Goal: Check status: Check status

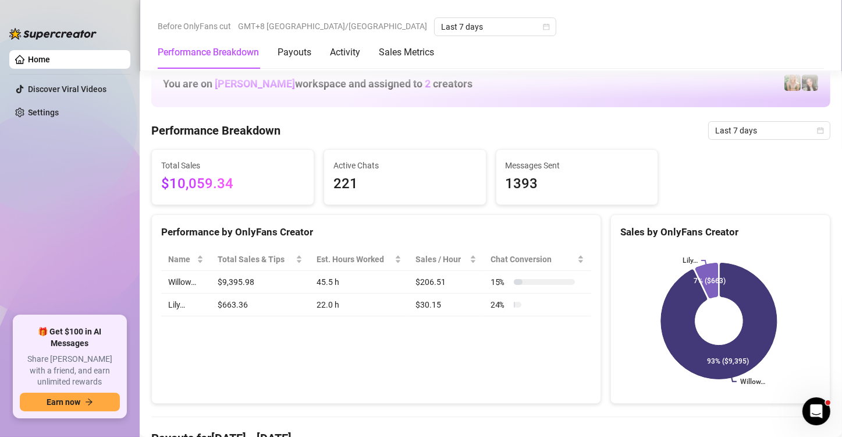
scroll to position [449, 0]
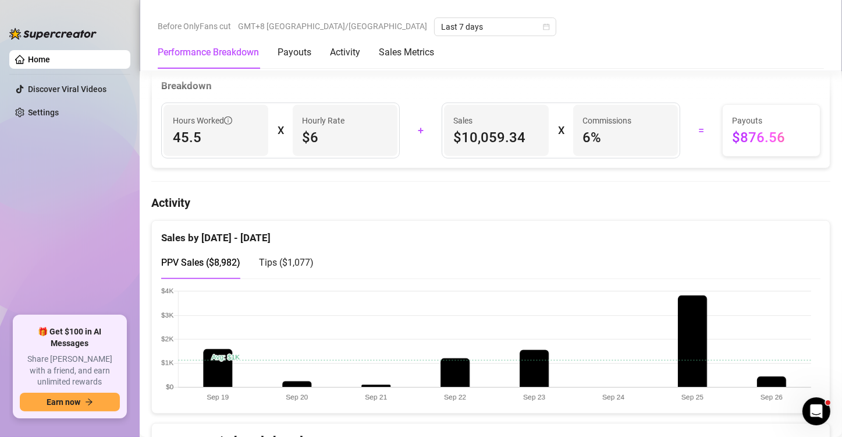
click at [286, 264] on span "Tips ( $1,077 )" at bounding box center [286, 262] width 55 height 11
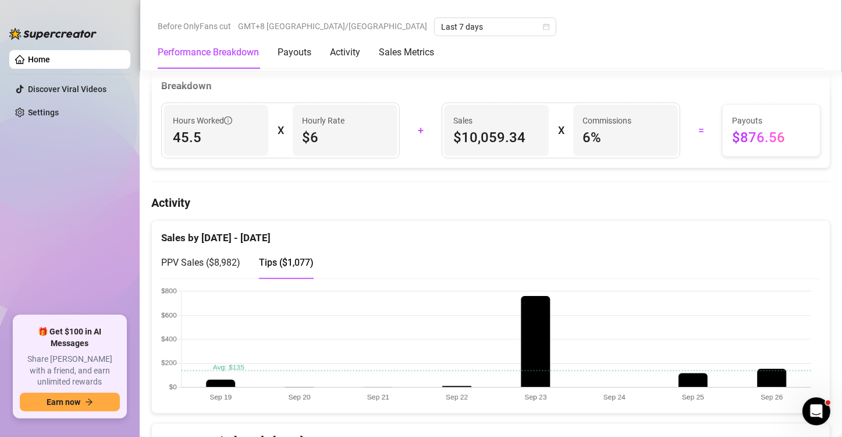
click at [216, 260] on span "PPV Sales ( $8,982 )" at bounding box center [200, 262] width 79 height 11
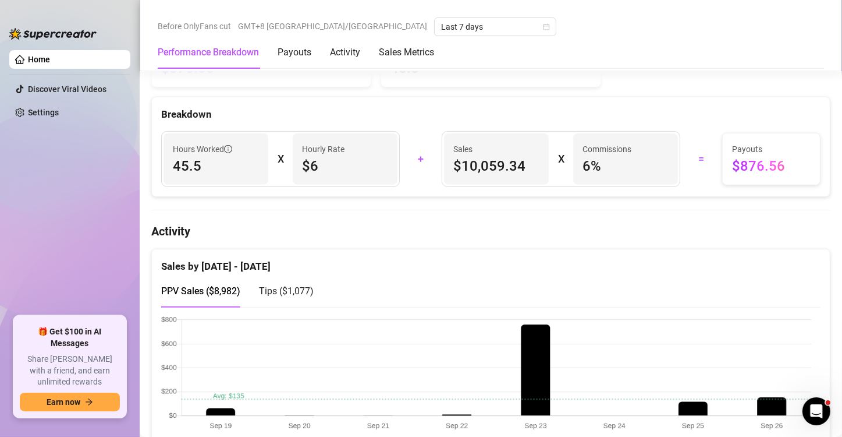
scroll to position [507, 0]
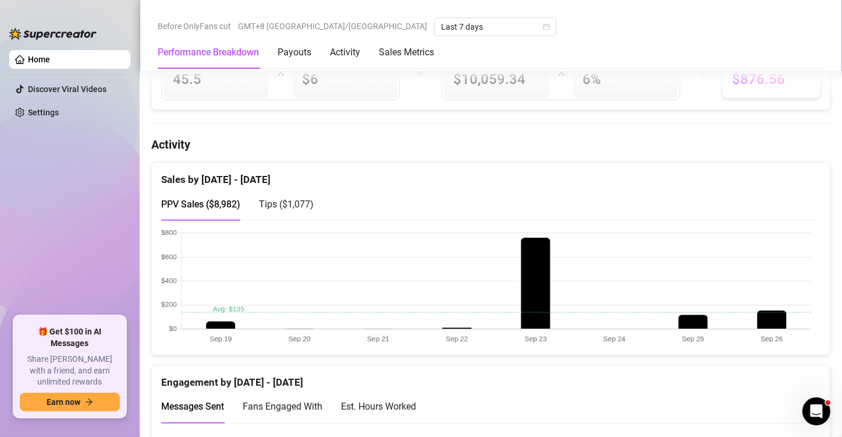
click at [284, 203] on span "Tips ( $1,077 )" at bounding box center [286, 204] width 55 height 11
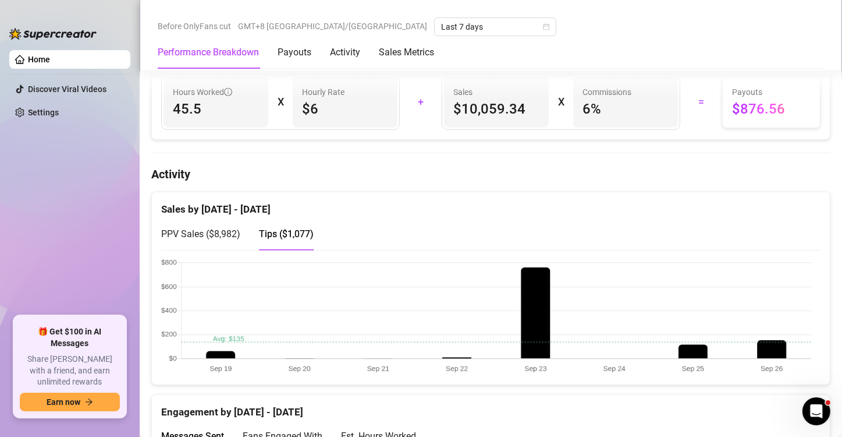
scroll to position [582, 0]
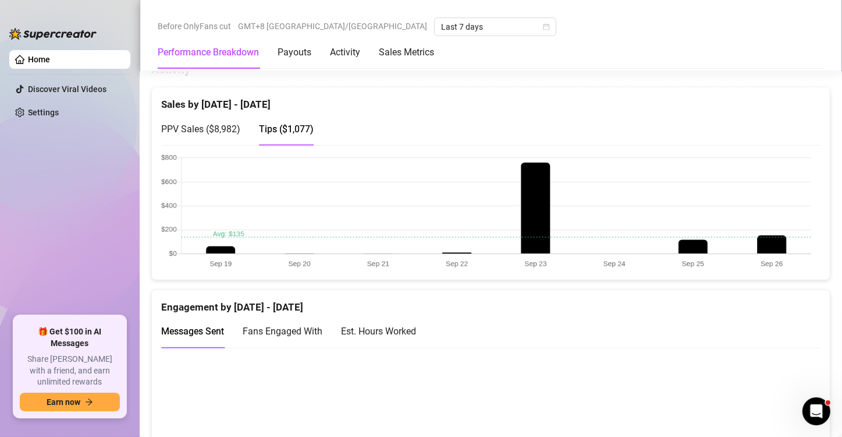
click at [210, 125] on span "PPV Sales ( $8,982 )" at bounding box center [200, 128] width 79 height 11
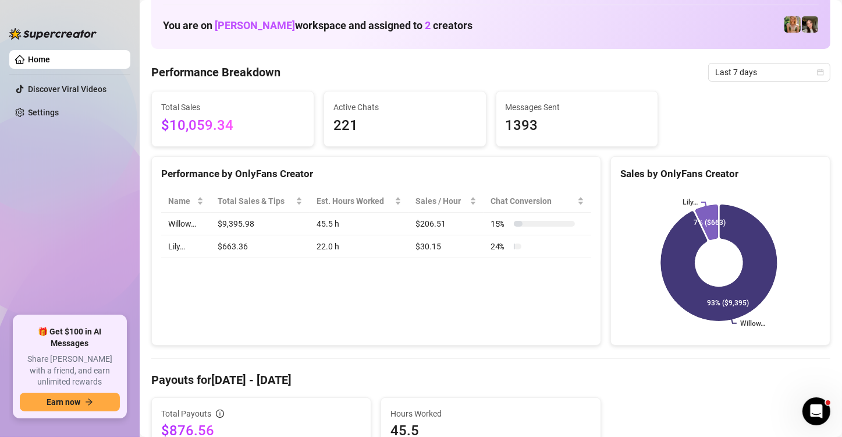
scroll to position [0, 0]
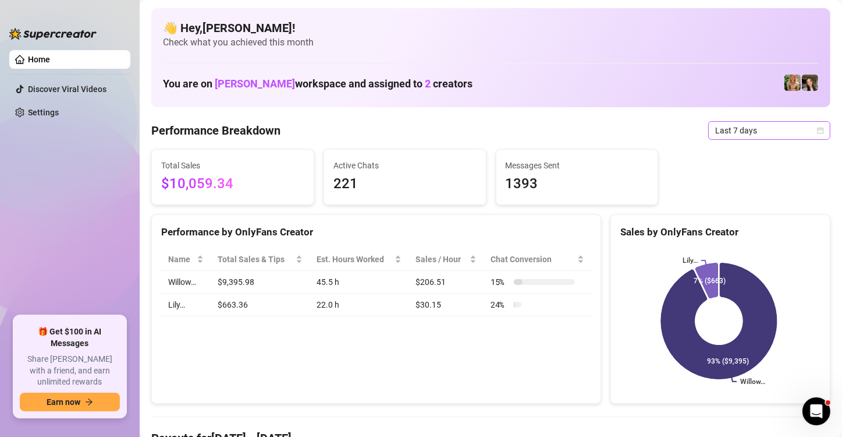
click at [817, 132] on icon "calendar" at bounding box center [820, 130] width 7 height 7
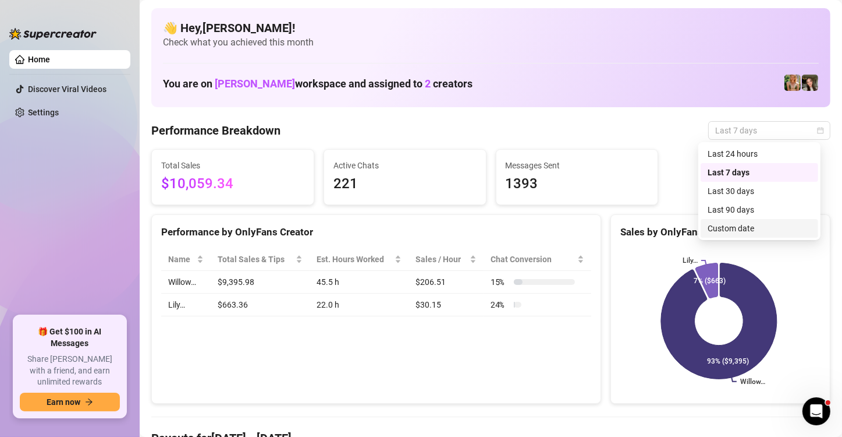
click at [757, 228] on div "Custom date" at bounding box center [760, 228] width 104 height 13
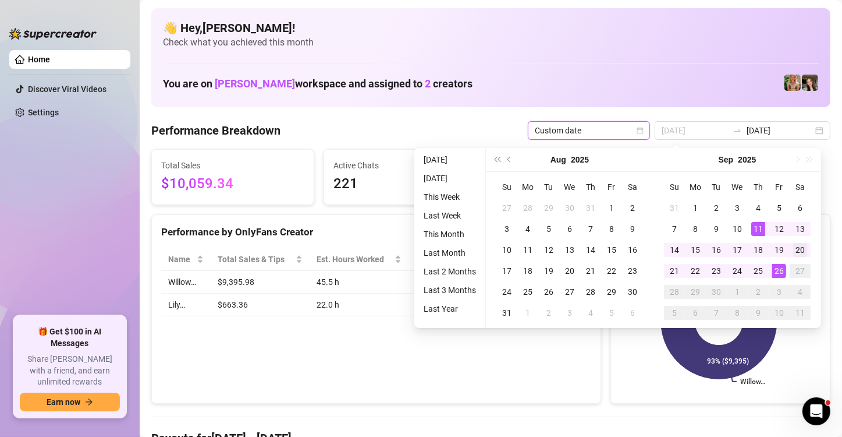
type input "[DATE]"
click at [802, 250] on div "20" at bounding box center [800, 250] width 14 height 14
click at [782, 273] on div "26" at bounding box center [780, 271] width 14 height 14
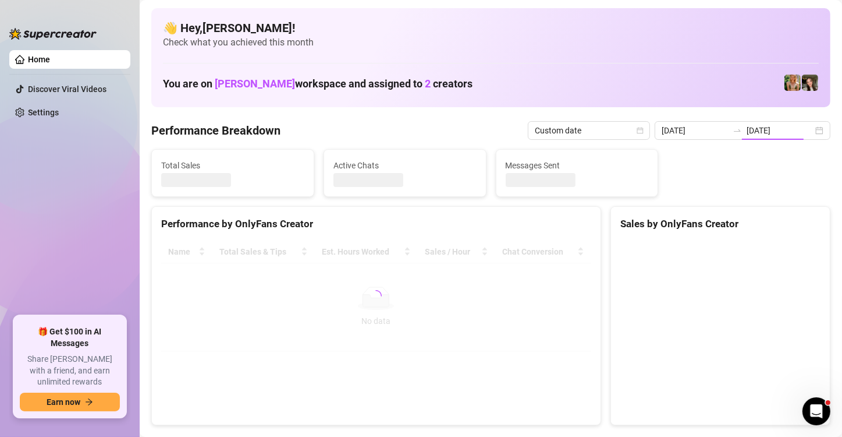
type input "[DATE]"
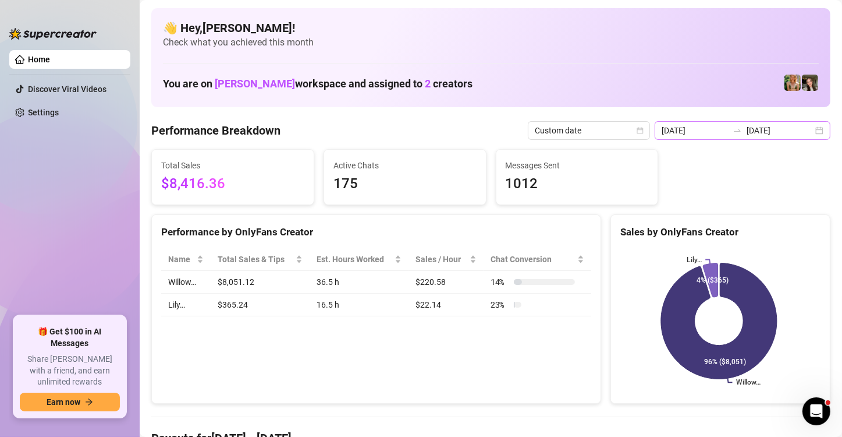
click at [806, 126] on div "[DATE] [DATE]" at bounding box center [743, 130] width 176 height 19
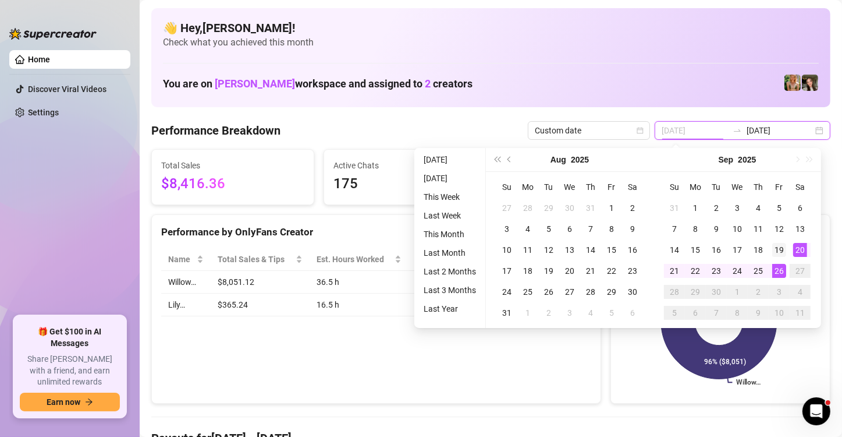
type input "[DATE]"
click at [785, 250] on div "19" at bounding box center [780, 250] width 14 height 14
type input "[DATE]"
click at [779, 267] on div "26" at bounding box center [780, 271] width 14 height 14
type input "[DATE]"
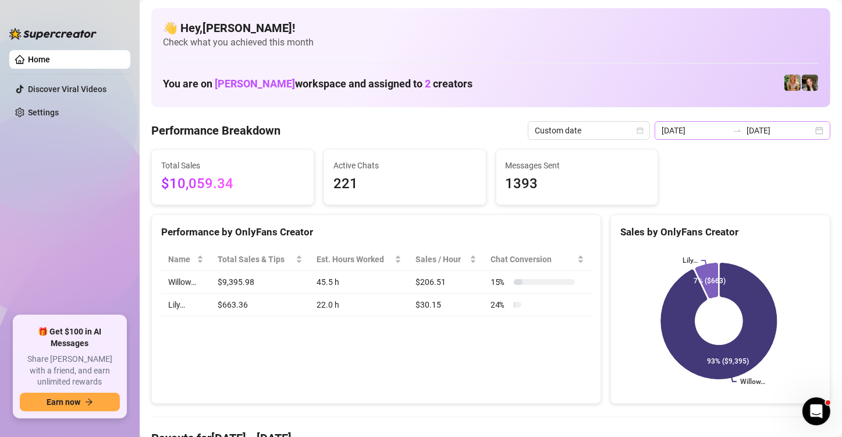
click at [810, 127] on div "[DATE] [DATE]" at bounding box center [743, 130] width 176 height 19
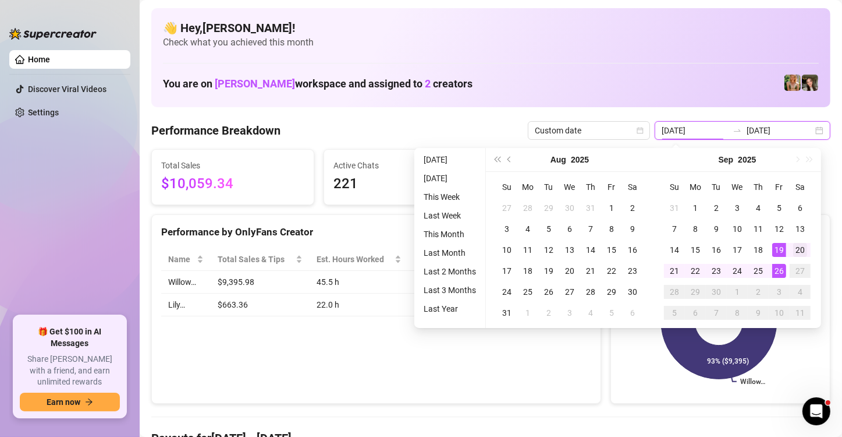
type input "[DATE]"
click at [805, 247] on div "20" at bounding box center [800, 250] width 14 height 14
click at [778, 268] on div "26" at bounding box center [780, 271] width 14 height 14
type input "[DATE]"
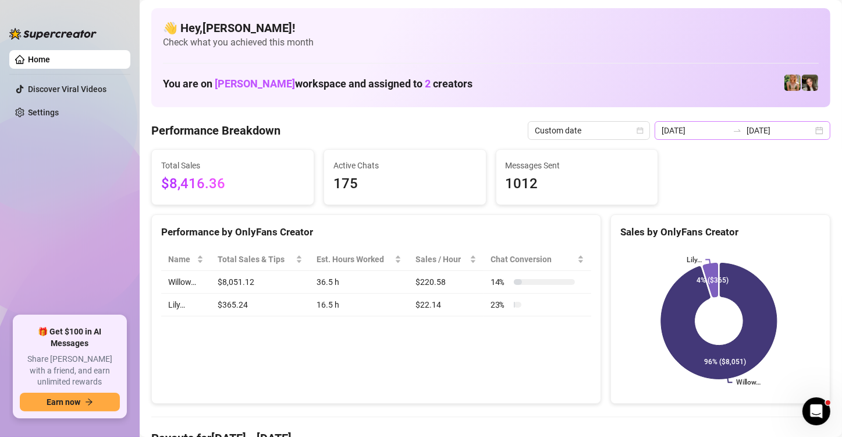
click at [813, 130] on div "[DATE] [DATE]" at bounding box center [743, 130] width 176 height 19
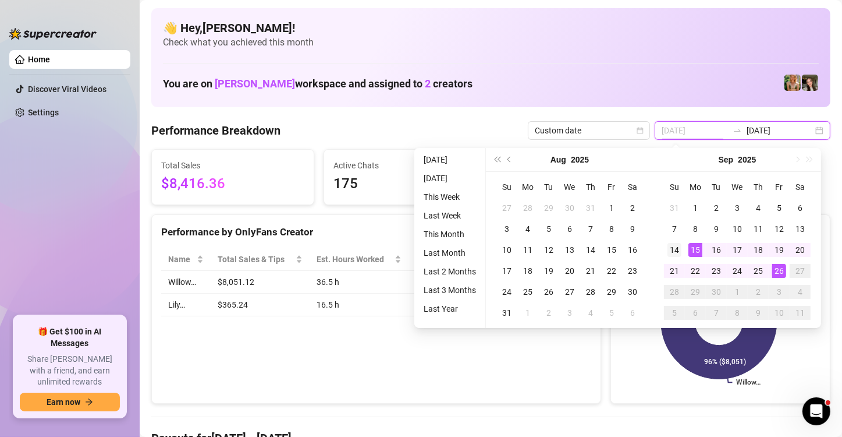
type input "[DATE]"
click at [674, 249] on div "14" at bounding box center [675, 250] width 14 height 14
type input "[DATE]"
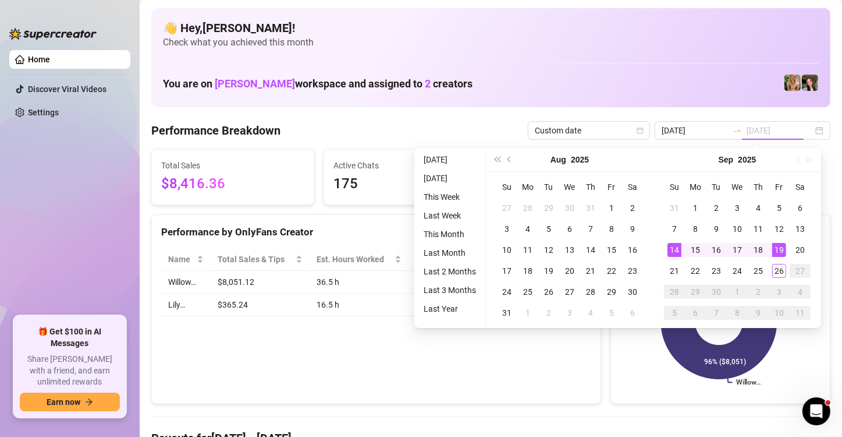
click at [780, 249] on div "19" at bounding box center [780, 250] width 14 height 14
type input "[DATE]"
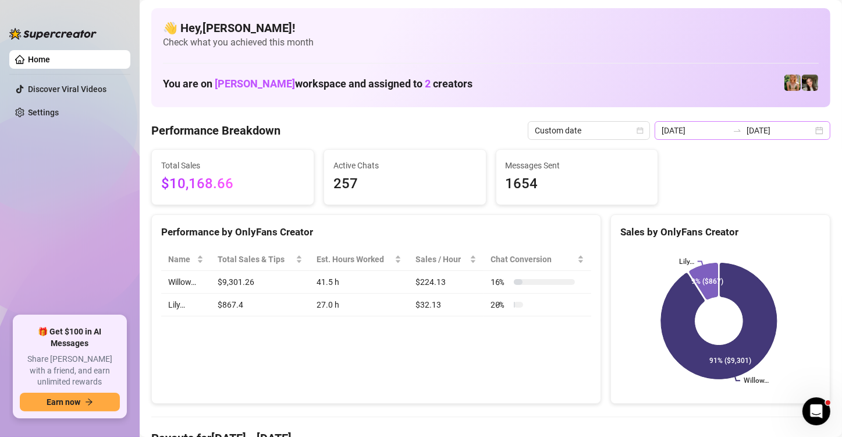
click at [812, 131] on div "[DATE] [DATE]" at bounding box center [743, 130] width 176 height 19
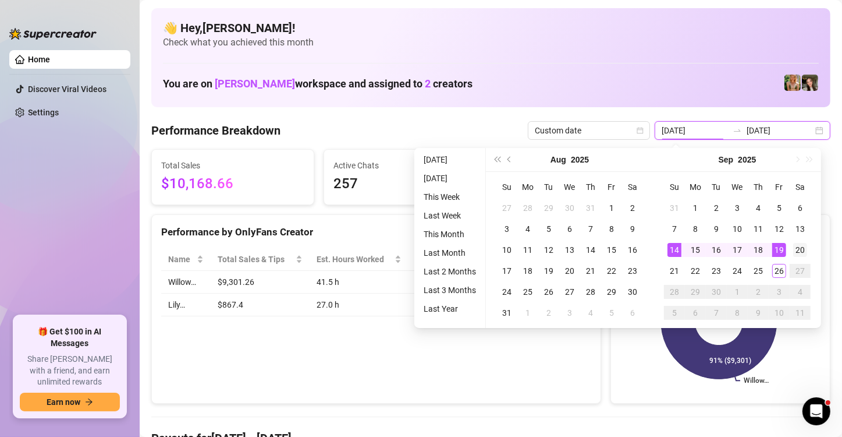
type input "[DATE]"
click at [802, 247] on div "20" at bounding box center [800, 250] width 14 height 14
type input "[DATE]"
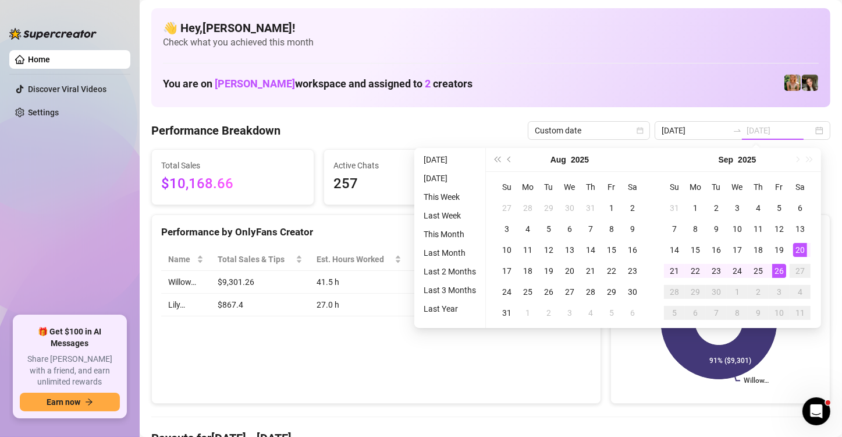
drag, startPoint x: 780, startPoint y: 270, endPoint x: 812, endPoint y: 304, distance: 47.4
click at [780, 270] on div "26" at bounding box center [780, 271] width 14 height 14
type input "[DATE]"
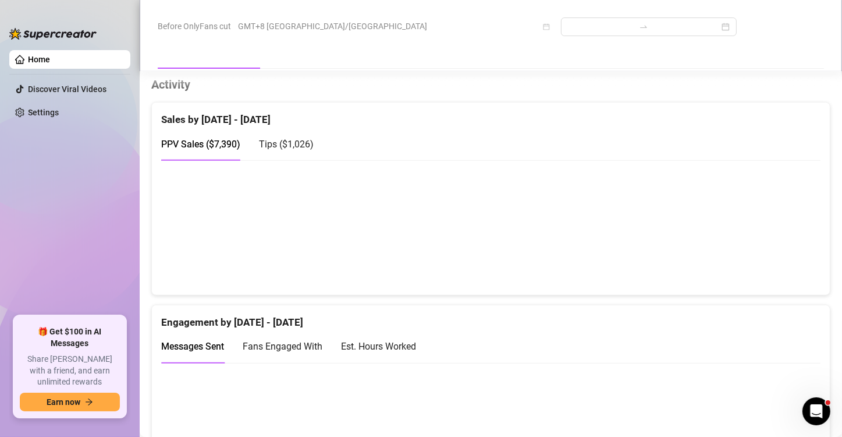
scroll to position [582, 0]
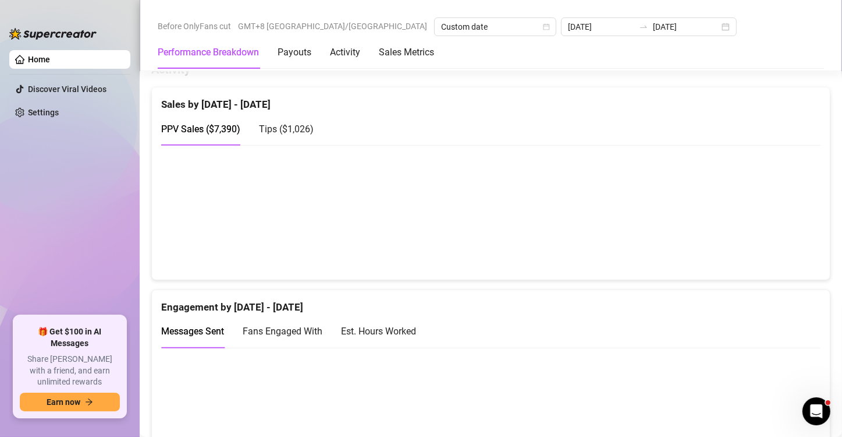
click at [224, 249] on canvas at bounding box center [486, 212] width 650 height 116
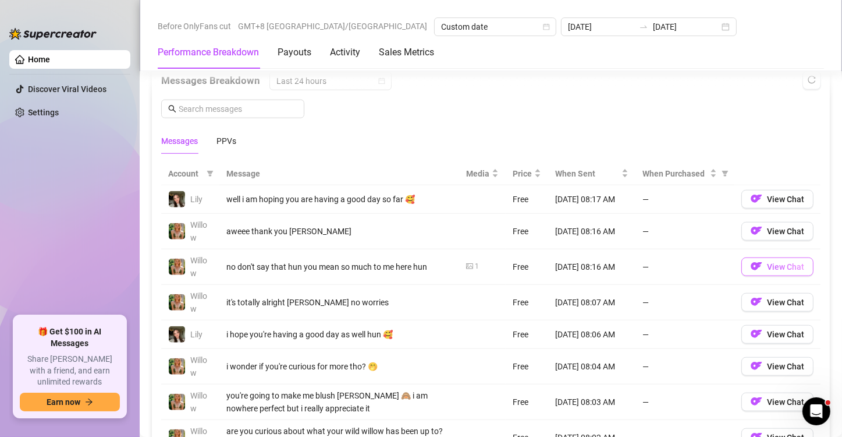
scroll to position [1048, 0]
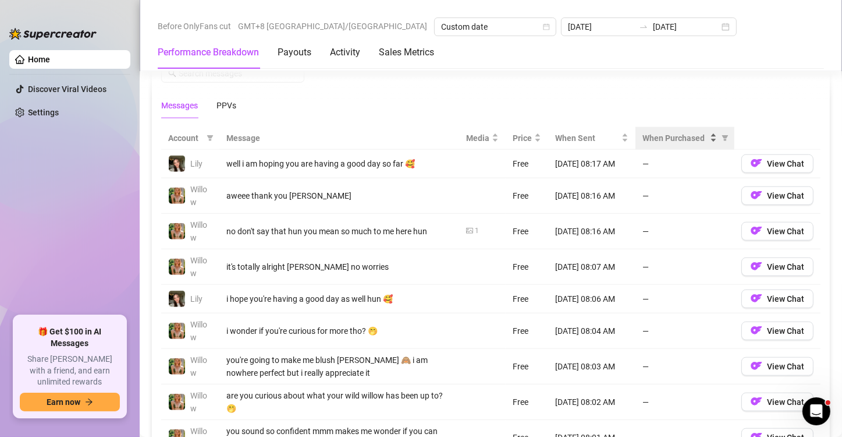
click at [708, 132] on div "When Purchased" at bounding box center [680, 138] width 75 height 13
click at [722, 136] on icon "filter" at bounding box center [725, 137] width 7 height 7
click at [662, 178] on span "Purchased" at bounding box center [679, 176] width 39 height 9
radio input "true"
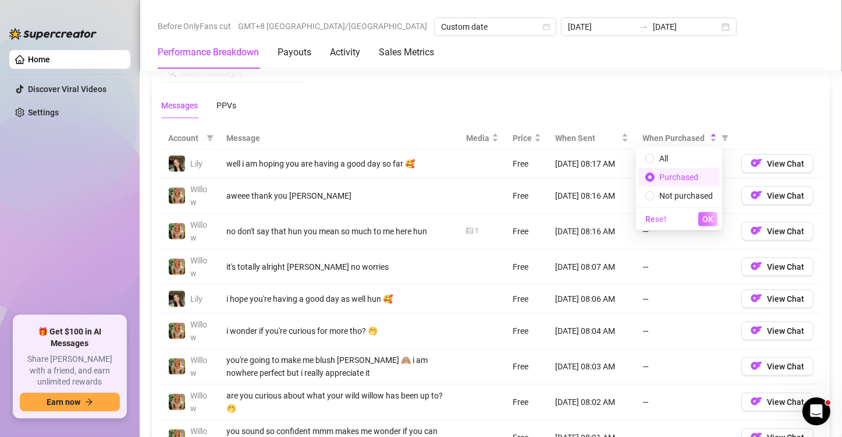
click at [711, 218] on span "OK" at bounding box center [708, 218] width 11 height 9
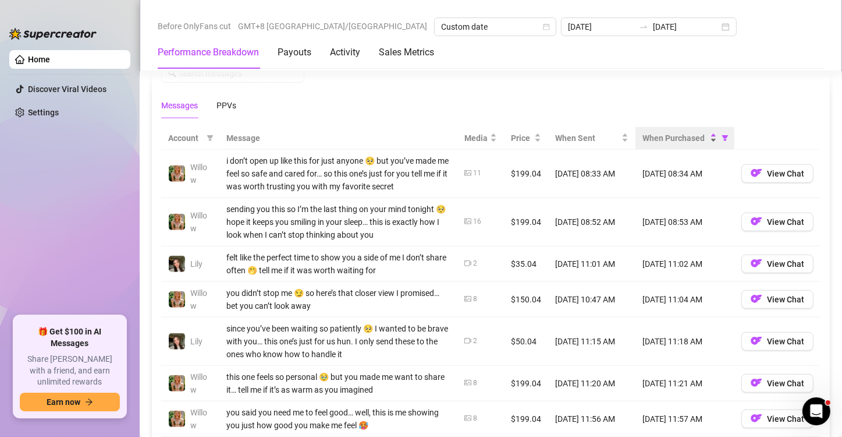
click at [706, 137] on div "When Purchased" at bounding box center [680, 138] width 75 height 13
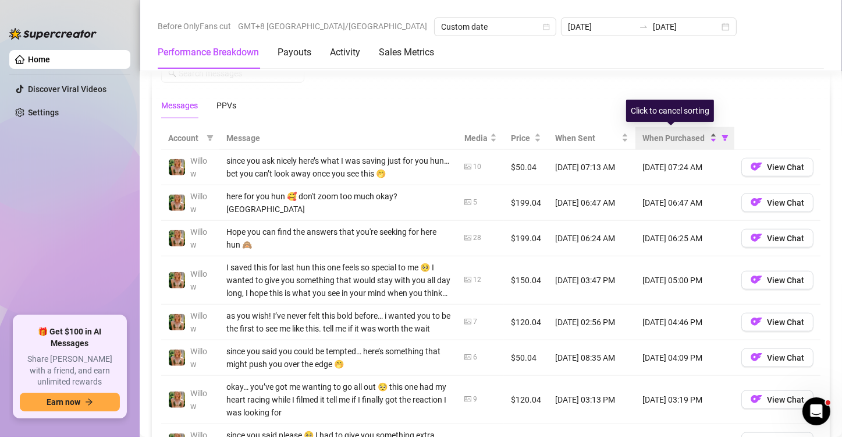
click at [705, 132] on div "When Purchased" at bounding box center [680, 138] width 75 height 13
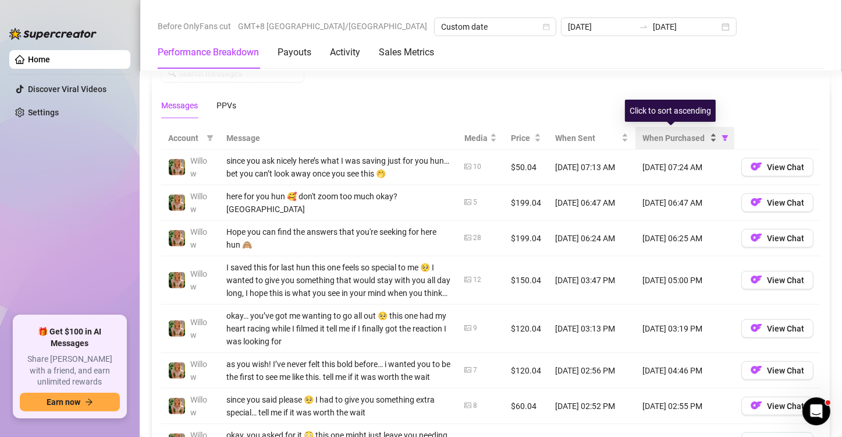
click at [706, 132] on div "When Purchased" at bounding box center [680, 138] width 75 height 13
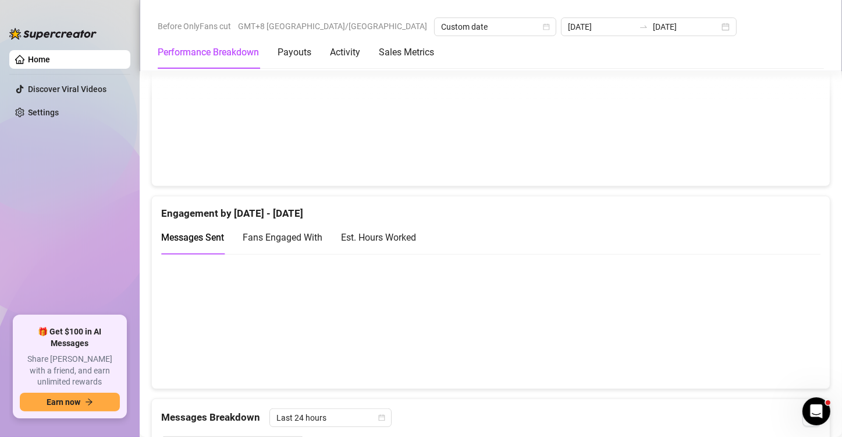
scroll to position [815, 0]
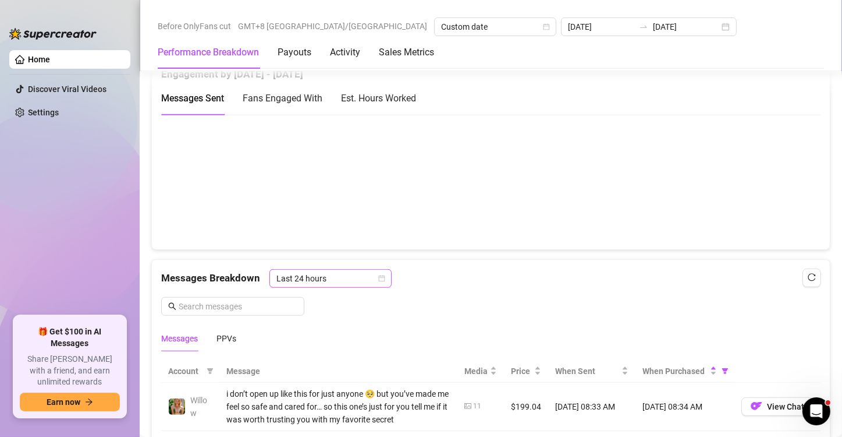
click at [378, 278] on icon "calendar" at bounding box center [381, 278] width 7 height 7
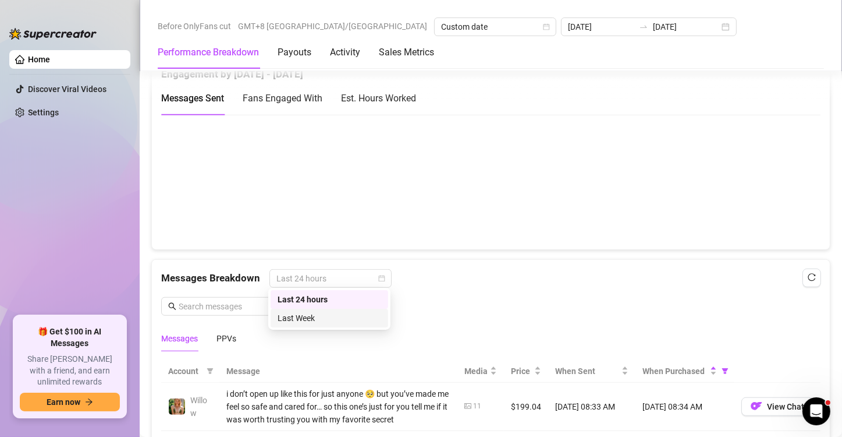
click at [335, 320] on div "Last Week" at bounding box center [330, 317] width 104 height 13
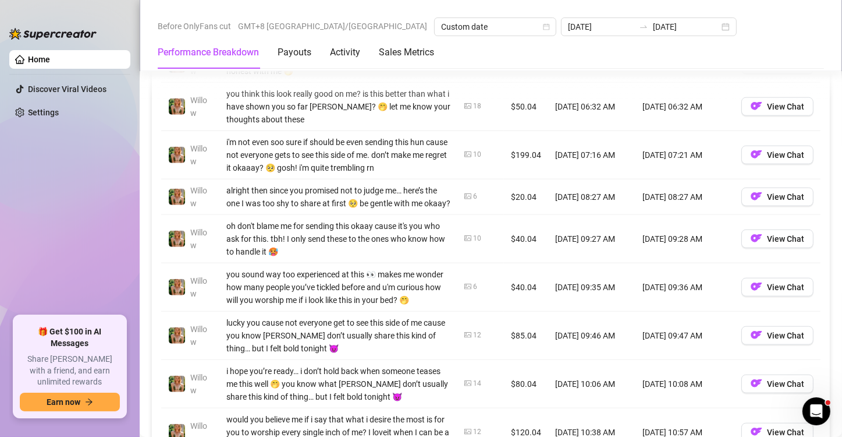
scroll to position [1281, 0]
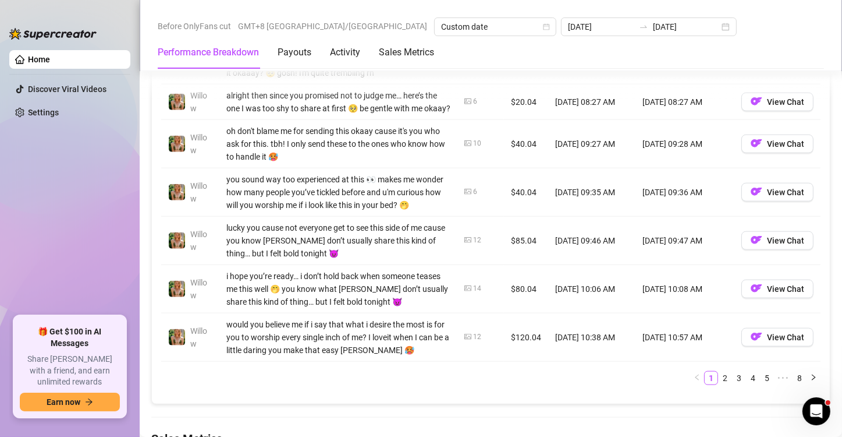
click at [733, 381] on link "3" at bounding box center [739, 377] width 13 height 13
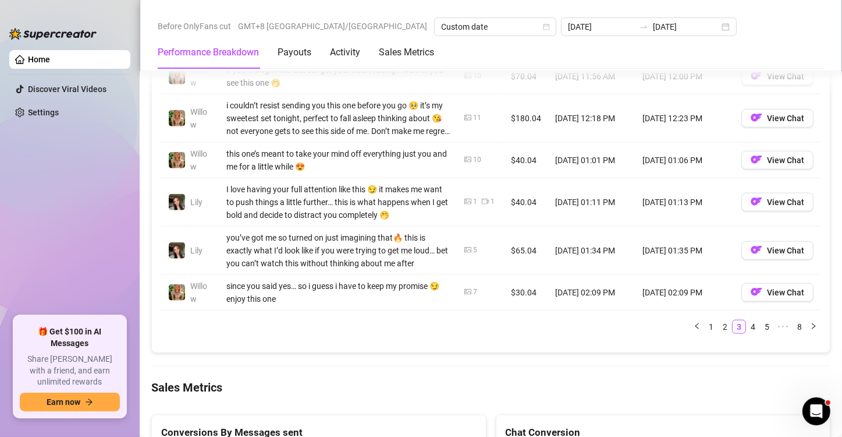
click at [719, 325] on link "2" at bounding box center [725, 326] width 13 height 13
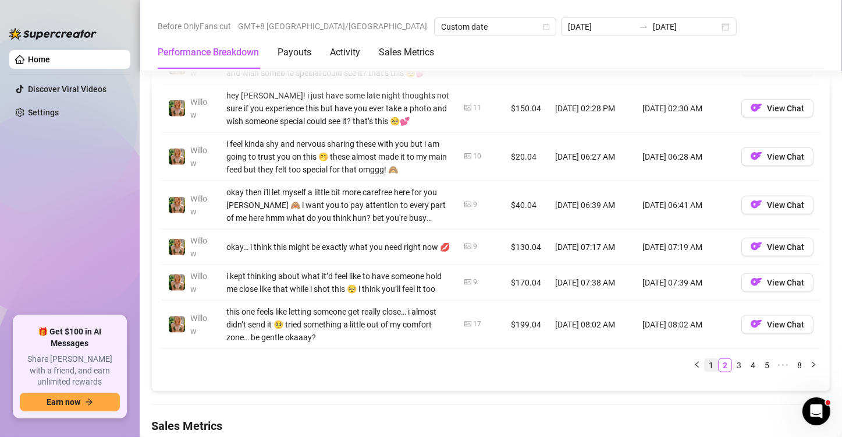
click at [706, 371] on link "1" at bounding box center [711, 365] width 13 height 13
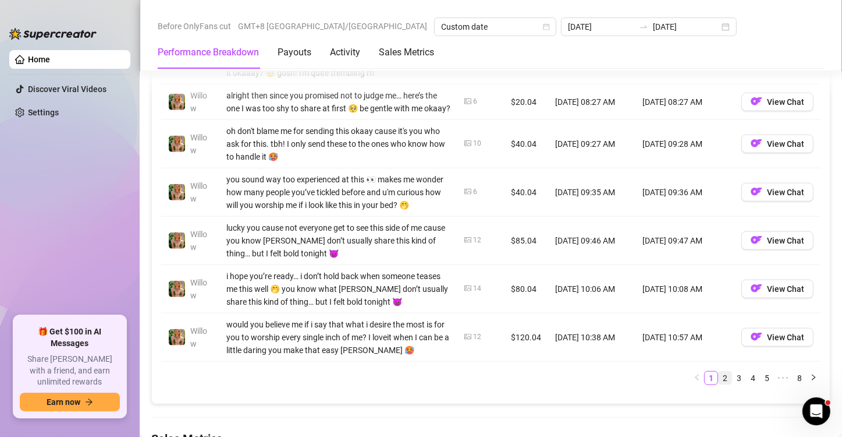
click at [719, 382] on link "2" at bounding box center [725, 377] width 13 height 13
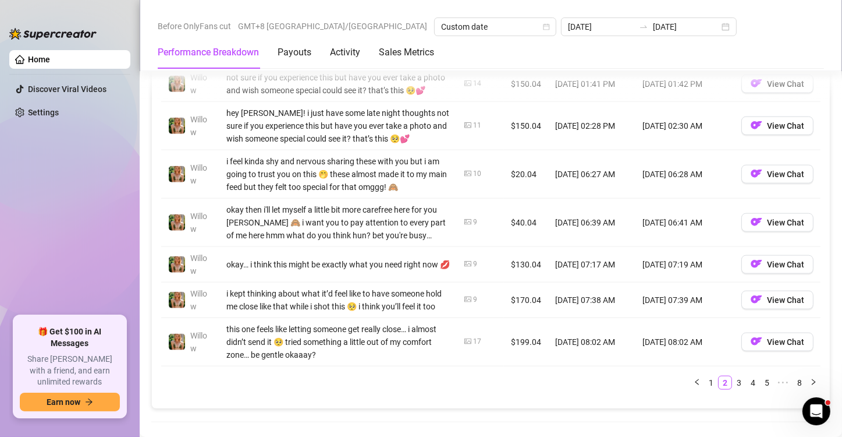
scroll to position [1339, 0]
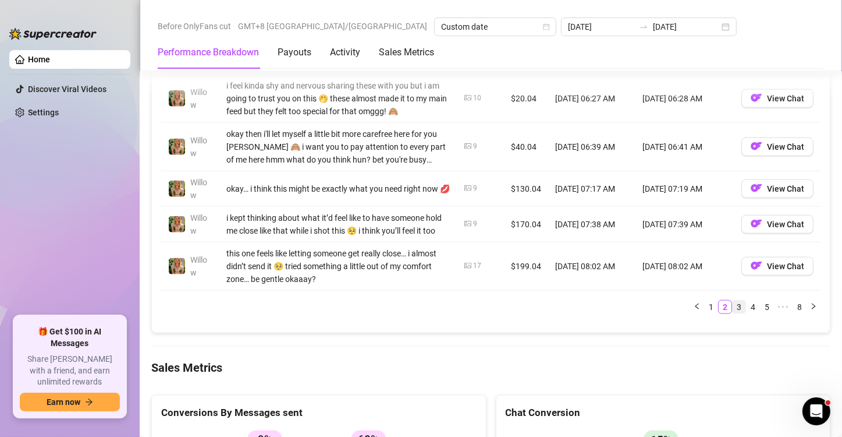
click at [734, 313] on link "3" at bounding box center [739, 306] width 13 height 13
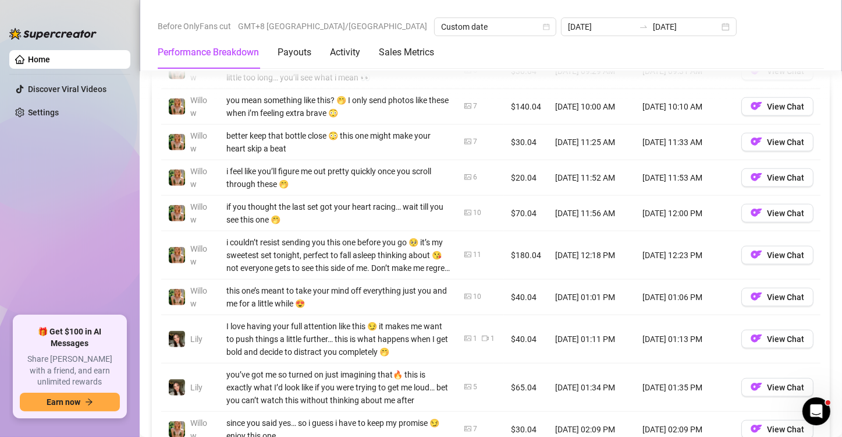
scroll to position [1223, 0]
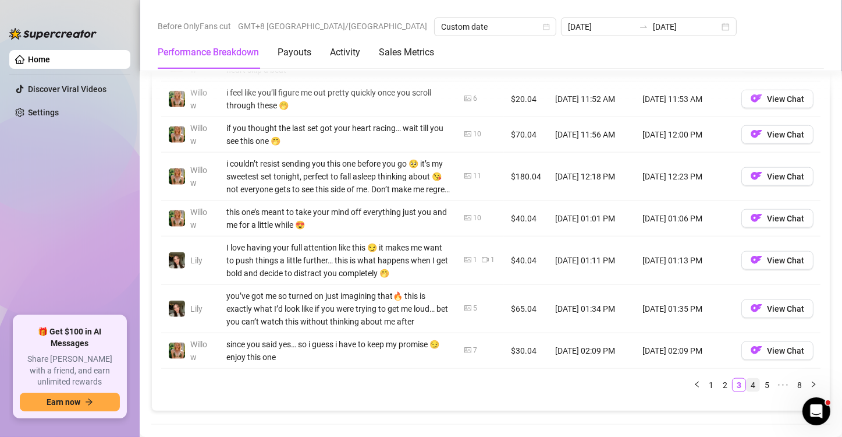
click at [747, 382] on link "4" at bounding box center [753, 384] width 13 height 13
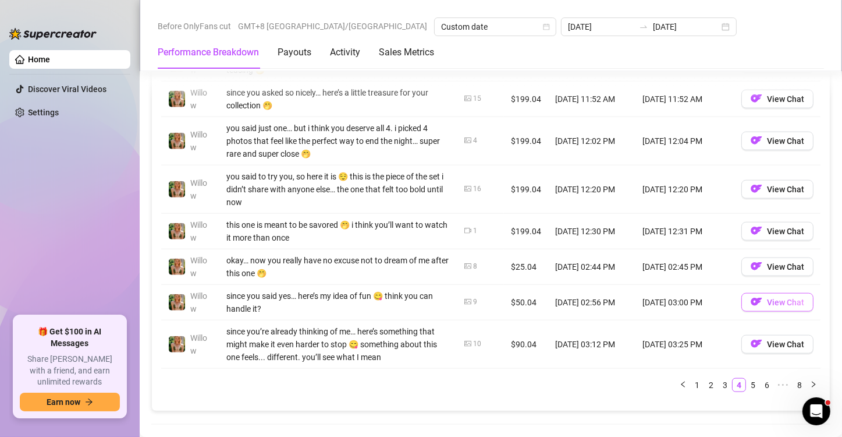
click at [747, 383] on link "5" at bounding box center [753, 384] width 13 height 13
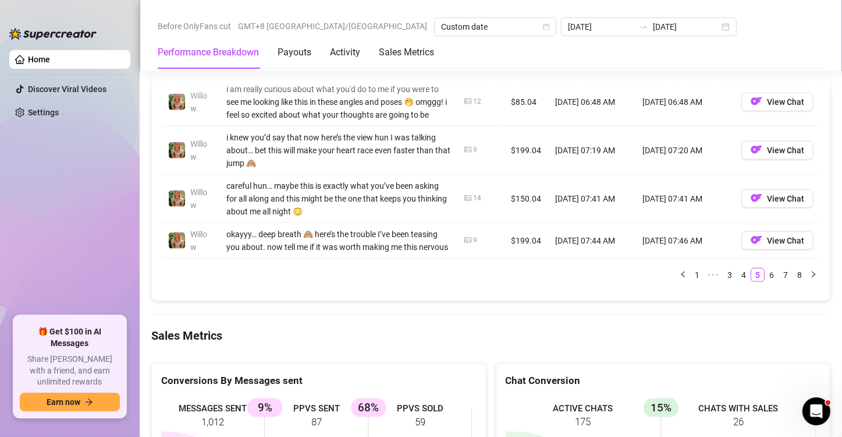
scroll to position [1455, 0]
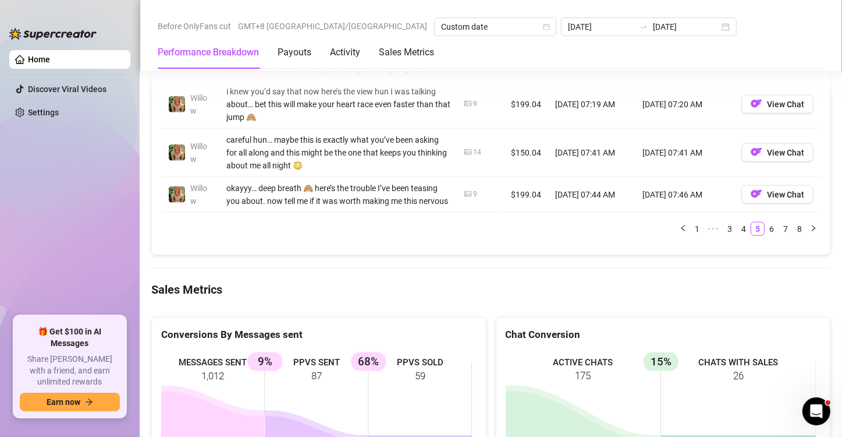
click at [766, 235] on link "6" at bounding box center [772, 228] width 13 height 13
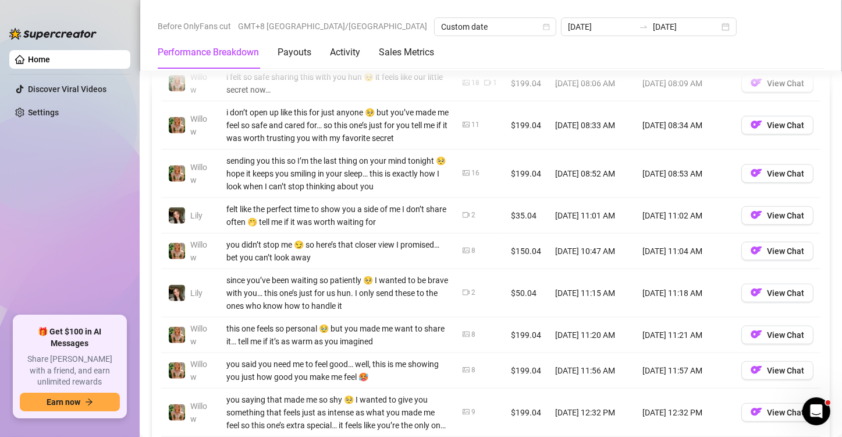
scroll to position [1223, 0]
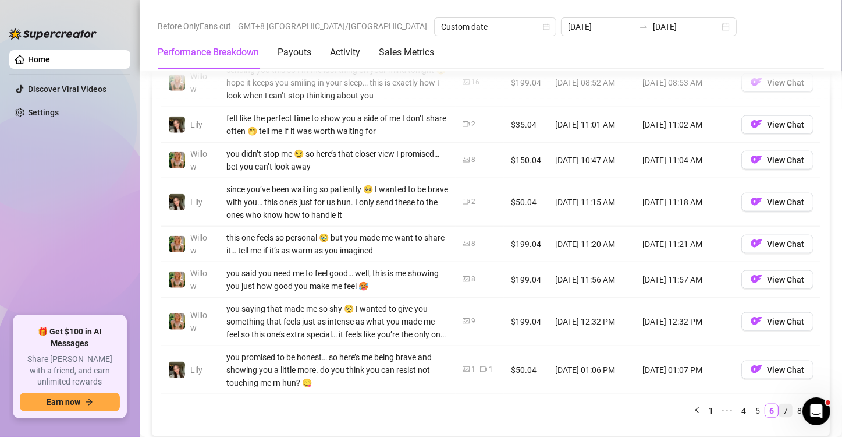
click at [780, 405] on link "7" at bounding box center [786, 410] width 13 height 13
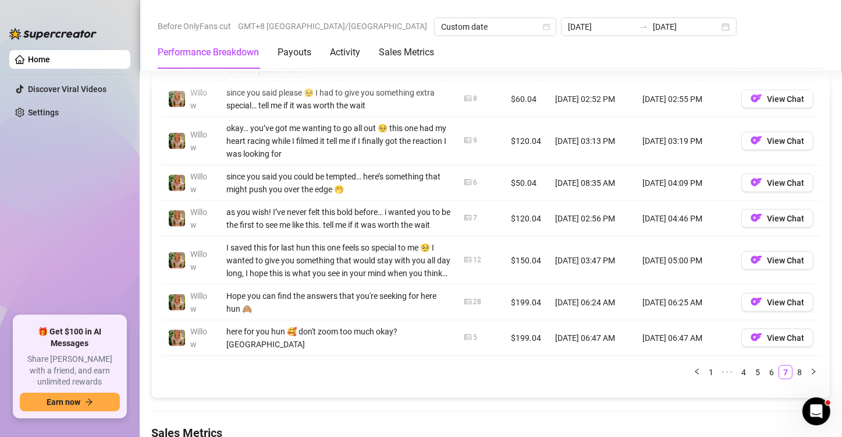
scroll to position [1164, 0]
